Goal: Find specific page/section: Find specific page/section

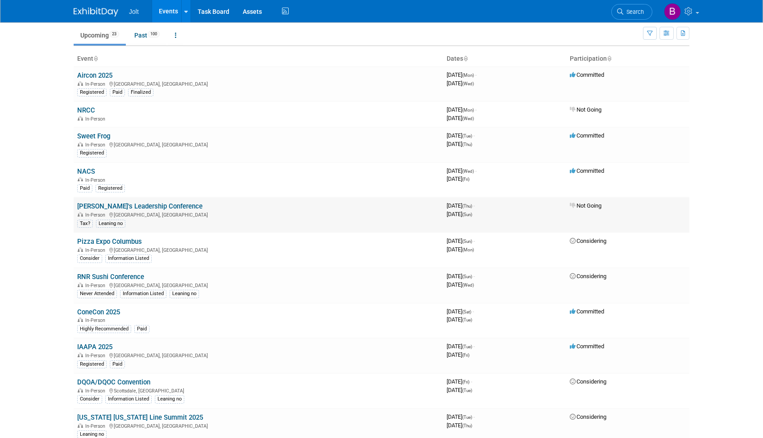
scroll to position [46, 0]
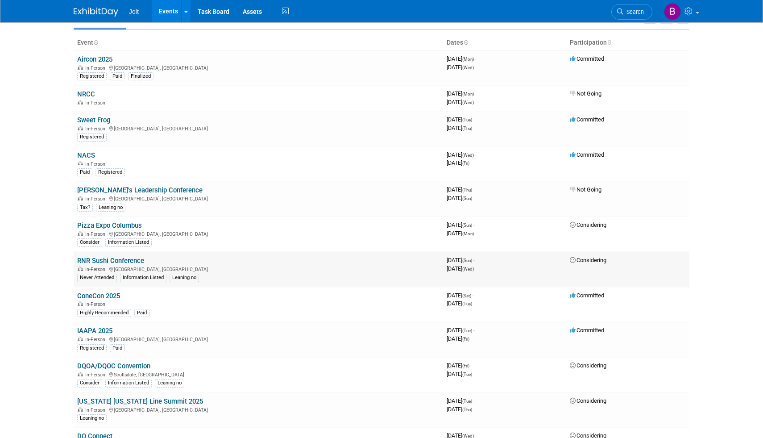
click at [120, 261] on link "RNR Sushi Conference" at bounding box center [110, 260] width 67 height 8
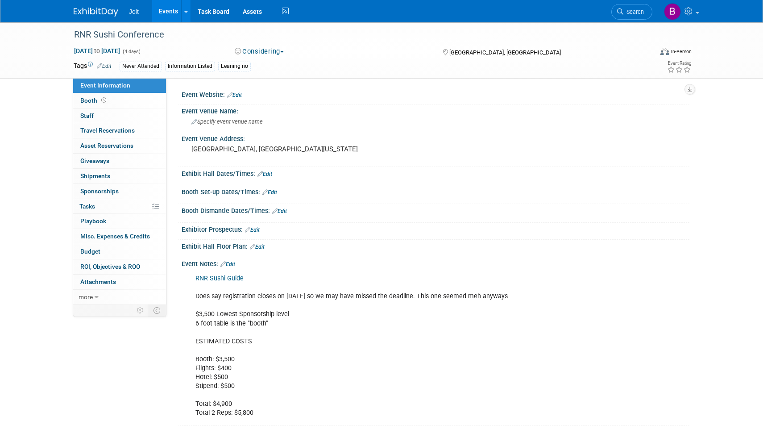
click at [97, 12] on img at bounding box center [96, 12] width 45 height 9
